Goal: Task Accomplishment & Management: Use online tool/utility

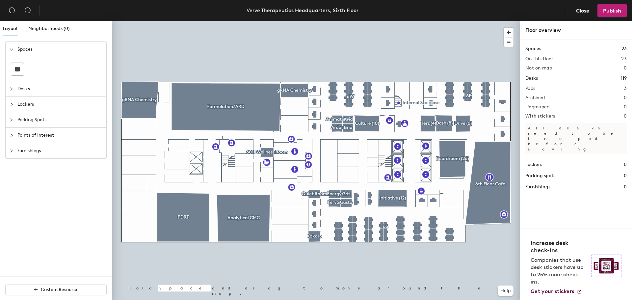
click at [10, 90] on icon "collapsed" at bounding box center [12, 89] width 4 height 4
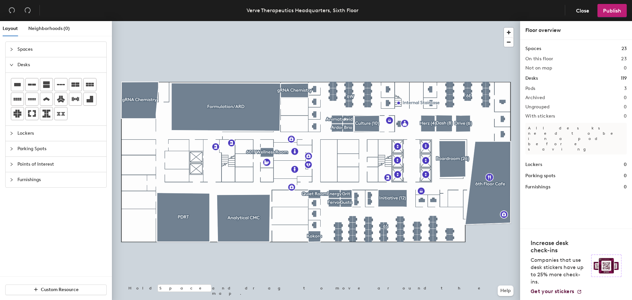
click at [11, 67] on div at bounding box center [14, 64] width 8 height 7
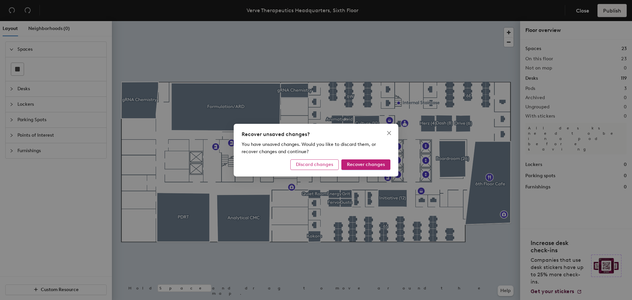
click at [319, 164] on span "Discard changes" at bounding box center [314, 165] width 37 height 6
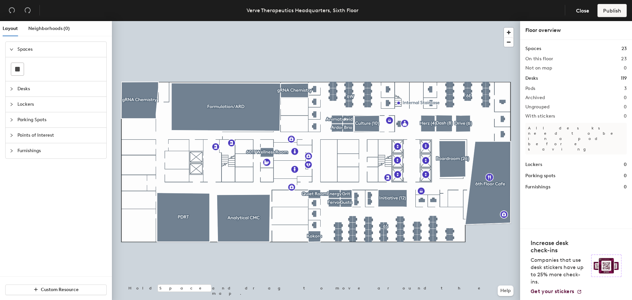
click at [13, 89] on icon "collapsed" at bounding box center [12, 89] width 4 height 4
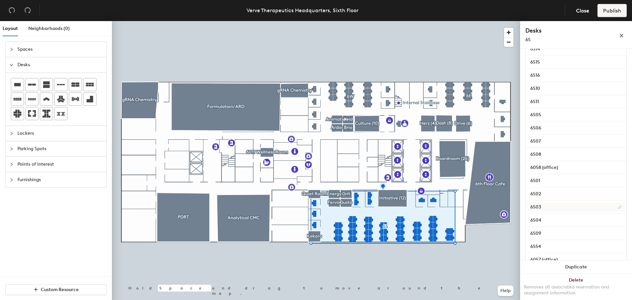
scroll to position [746, 0]
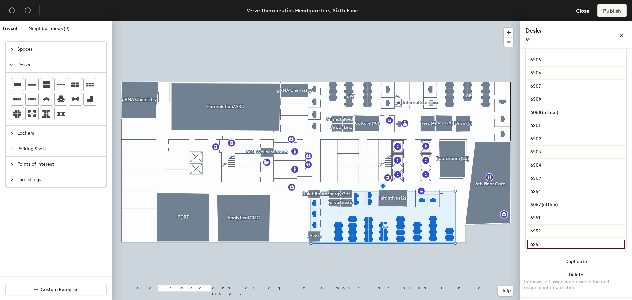
click at [536, 245] on input "6S53" at bounding box center [576, 244] width 98 height 9
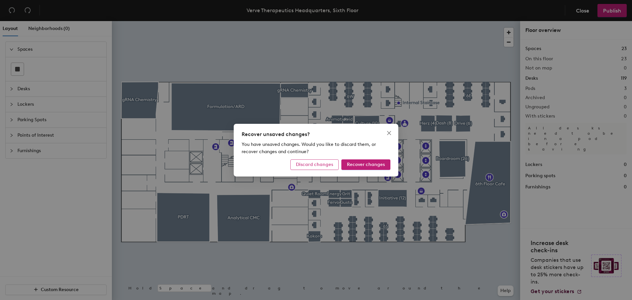
click at [321, 165] on span "Discard changes" at bounding box center [314, 165] width 37 height 6
